Goal: Book appointment/travel/reservation

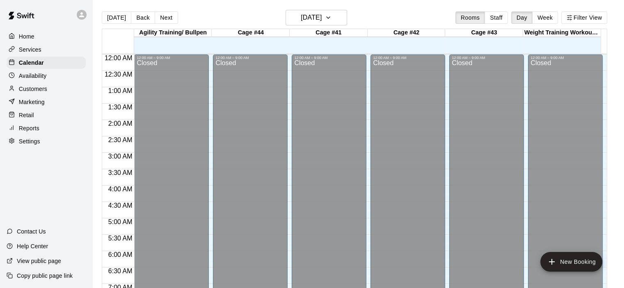
scroll to position [510, 0]
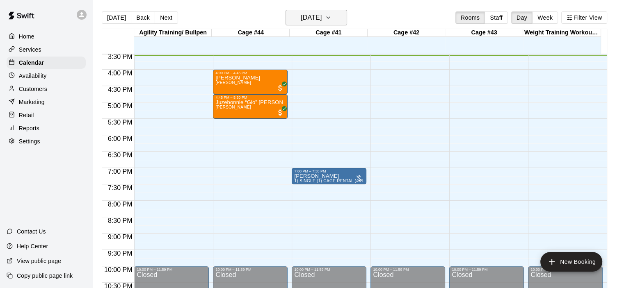
click at [331, 16] on icon "button" at bounding box center [328, 18] width 7 height 10
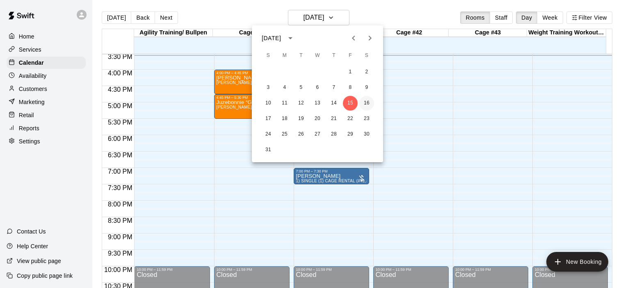
click at [367, 105] on button "16" at bounding box center [366, 103] width 15 height 15
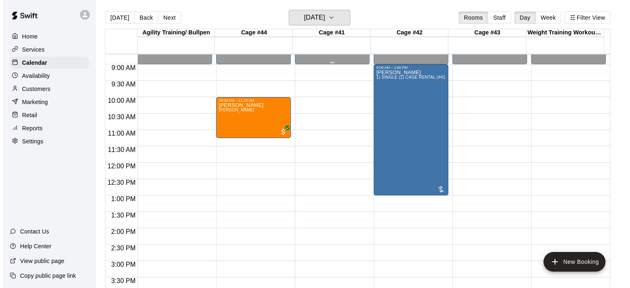
scroll to position [223, 0]
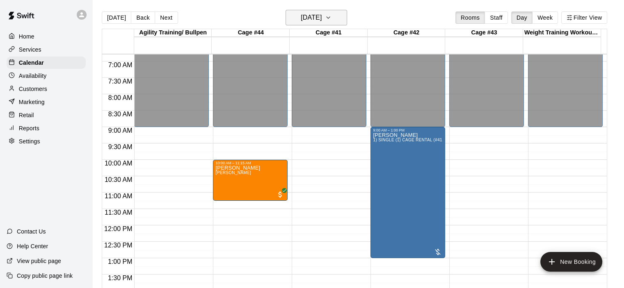
click at [330, 18] on icon "button" at bounding box center [327, 18] width 3 height 2
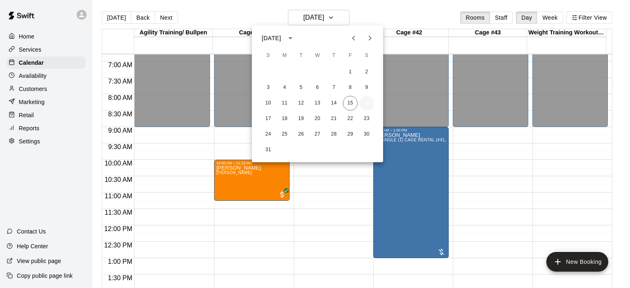
click at [365, 104] on button "16" at bounding box center [366, 103] width 15 height 15
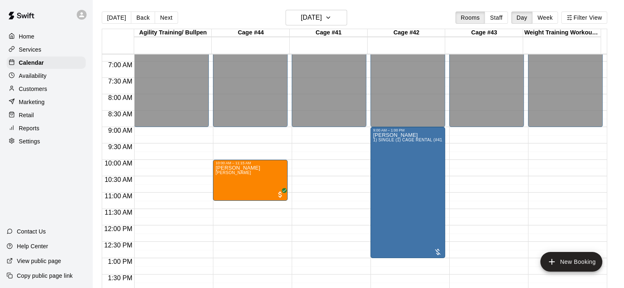
click at [234, 137] on div "12:00 AM – 9:00 AM Closed 10:00 AM – 11:15 AM [PERSON_NAME] [PERSON_NAME] 7:00 …" at bounding box center [250, 225] width 75 height 787
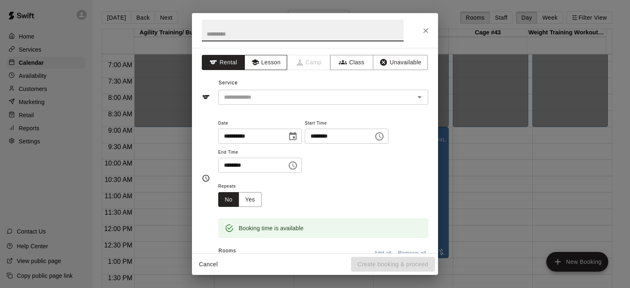
click at [269, 61] on button "Lesson" at bounding box center [265, 62] width 43 height 15
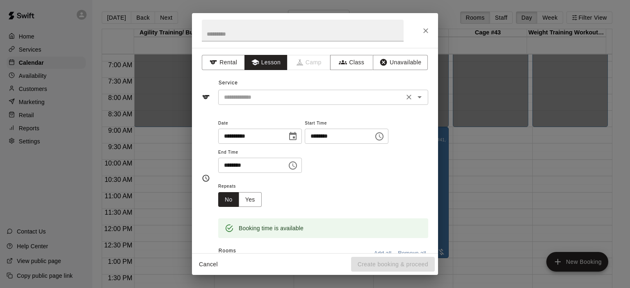
click at [415, 97] on icon "Open" at bounding box center [420, 97] width 10 height 10
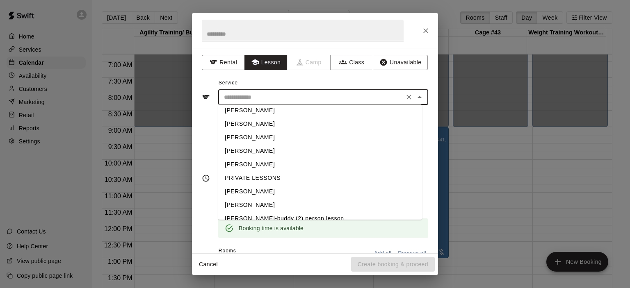
scroll to position [26, 0]
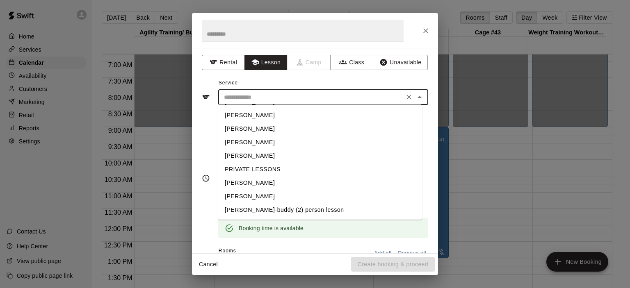
click at [274, 200] on li "[PERSON_NAME]" at bounding box center [320, 197] width 204 height 14
type input "**********"
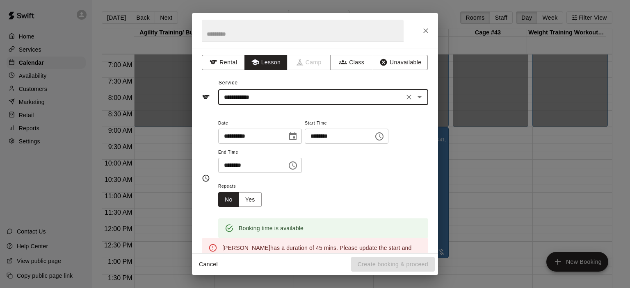
click at [301, 163] on button "Choose time, selected time is 9:45 AM" at bounding box center [293, 165] width 16 height 16
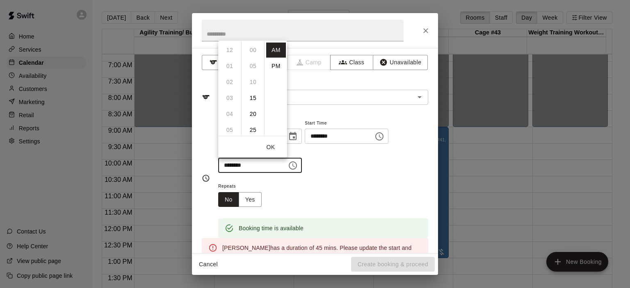
scroll to position [144, 0]
click at [232, 66] on li "10" at bounding box center [230, 65] width 20 height 15
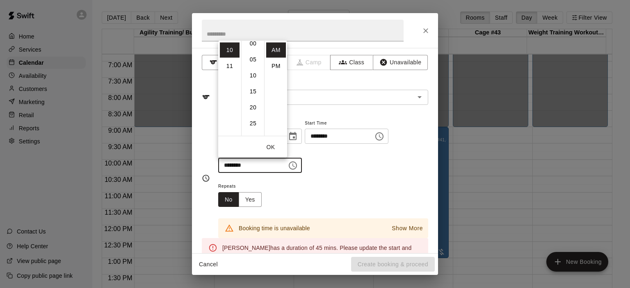
scroll to position [0, 0]
click at [255, 47] on li "00" at bounding box center [253, 49] width 20 height 15
type input "********"
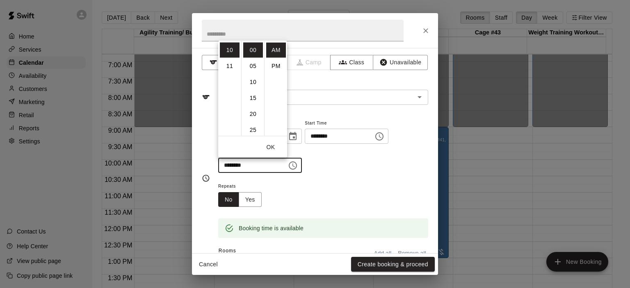
click at [372, 162] on div "**********" at bounding box center [323, 145] width 210 height 55
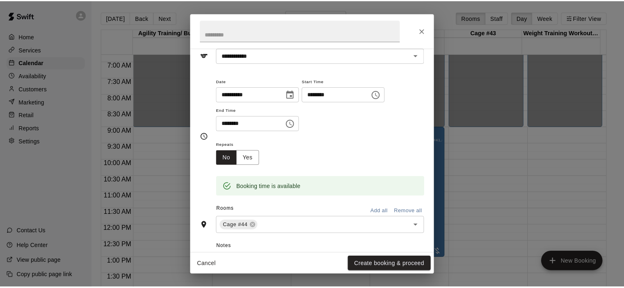
scroll to position [82, 0]
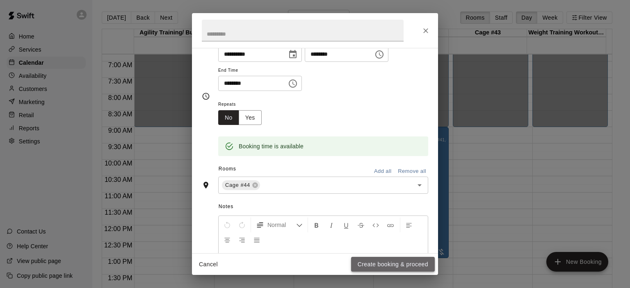
click at [403, 267] on button "Create booking & proceed" at bounding box center [393, 264] width 84 height 15
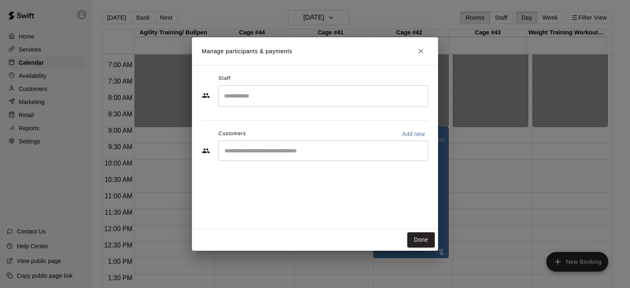
click at [337, 151] on input "Start typing to search customers..." at bounding box center [323, 151] width 203 height 8
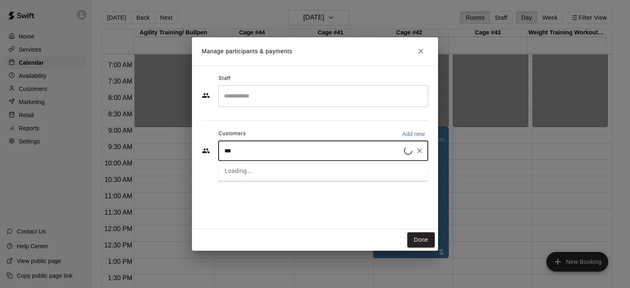
type input "****"
click at [295, 170] on div "[PERSON_NAME]" at bounding box center [285, 169] width 88 height 9
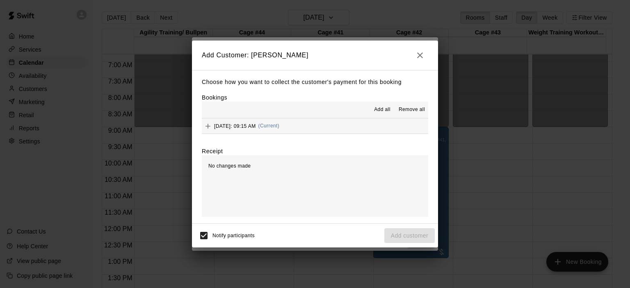
click at [280, 128] on span "(Current)" at bounding box center [268, 126] width 21 height 6
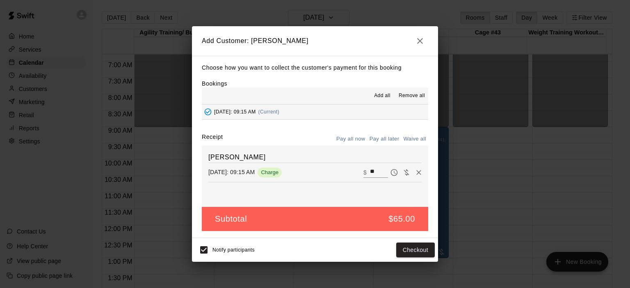
click at [393, 137] on button "Pay all later" at bounding box center [384, 139] width 34 height 13
click at [381, 140] on button "Pay all later" at bounding box center [384, 139] width 34 height 13
click at [360, 141] on button "Pay all now" at bounding box center [350, 139] width 33 height 13
click at [415, 248] on button "Checkout" at bounding box center [415, 250] width 39 height 15
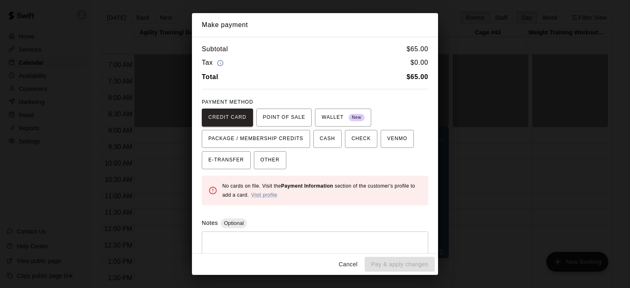
click at [346, 262] on button "Cancel" at bounding box center [348, 264] width 26 height 15
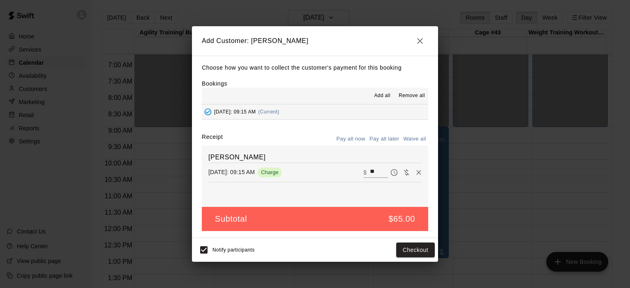
click at [385, 141] on button "Pay all later" at bounding box center [384, 139] width 34 height 13
click at [413, 249] on button "Add customer" at bounding box center [409, 250] width 50 height 15
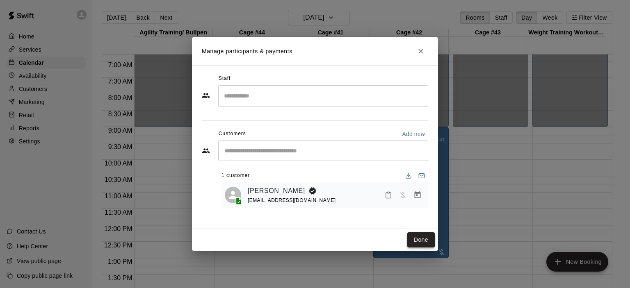
click at [419, 239] on button "Done" at bounding box center [420, 239] width 27 height 15
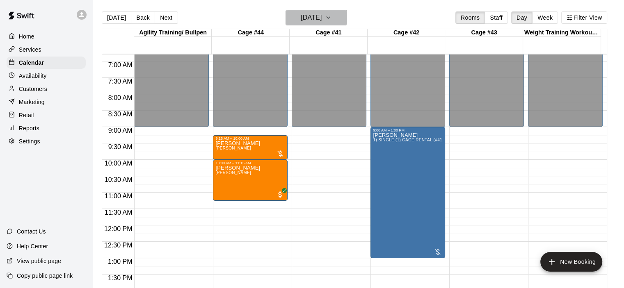
click at [331, 19] on icon "button" at bounding box center [328, 18] width 7 height 10
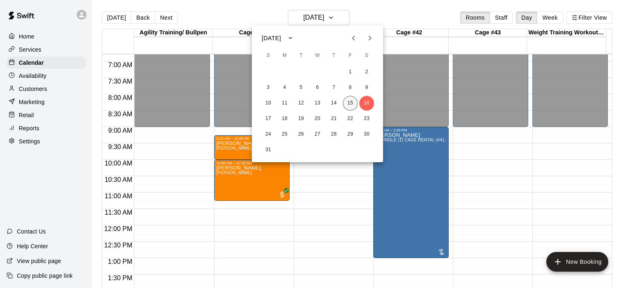
click at [350, 103] on button "15" at bounding box center [350, 103] width 15 height 15
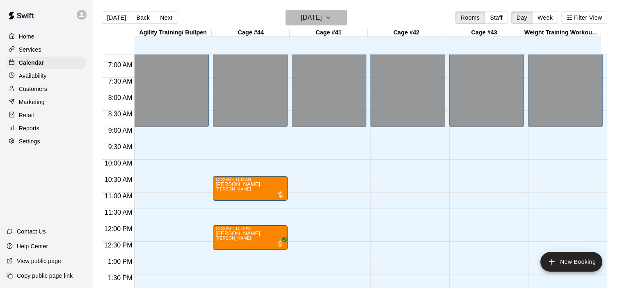
click at [331, 20] on icon "button" at bounding box center [328, 18] width 7 height 10
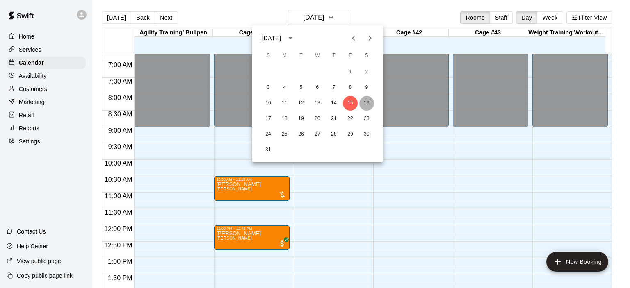
click at [365, 103] on button "16" at bounding box center [366, 103] width 15 height 15
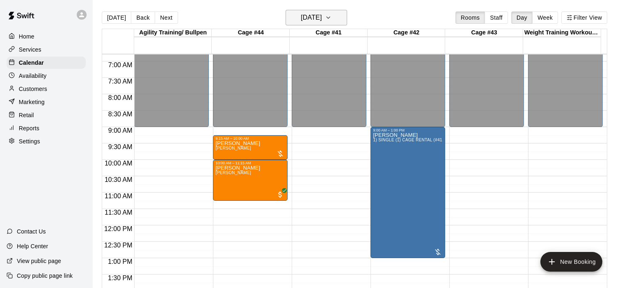
click at [330, 17] on icon "button" at bounding box center [327, 18] width 3 height 2
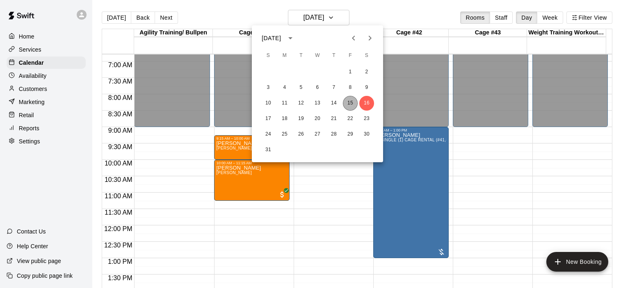
click at [350, 103] on button "15" at bounding box center [350, 103] width 15 height 15
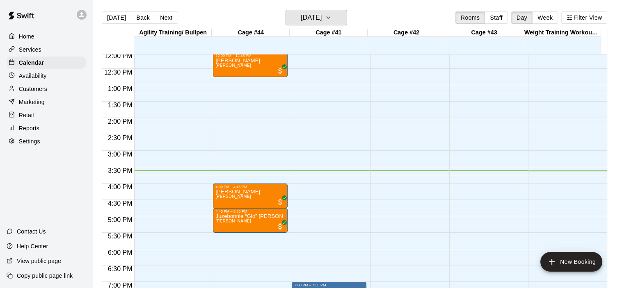
scroll to position [469, 0]
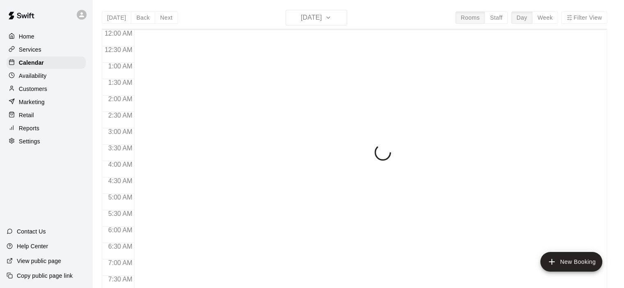
scroll to position [512, 0]
